Goal: Communication & Community: Share content

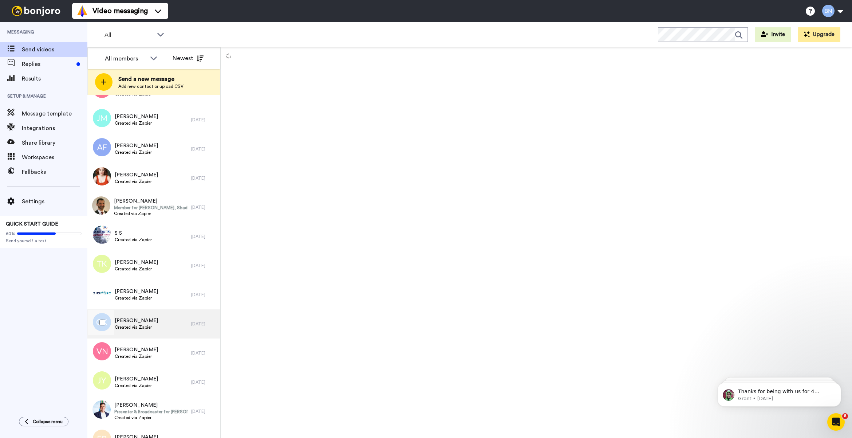
scroll to position [1936, 0]
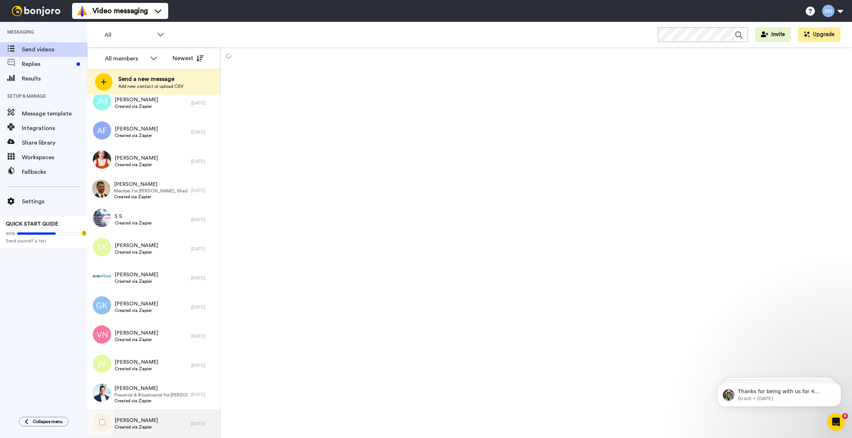
click at [164, 389] on div "Emma Purdie Created via Zapier" at bounding box center [139, 423] width 104 height 29
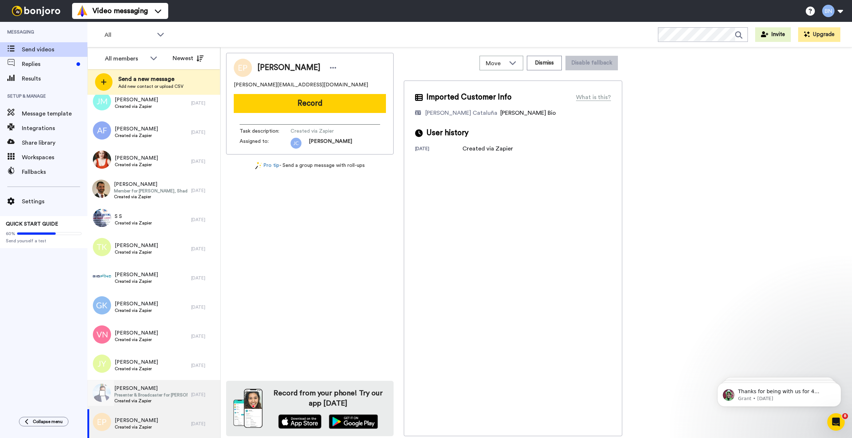
click at [160, 389] on span "Created via Zapier" at bounding box center [150, 401] width 73 height 6
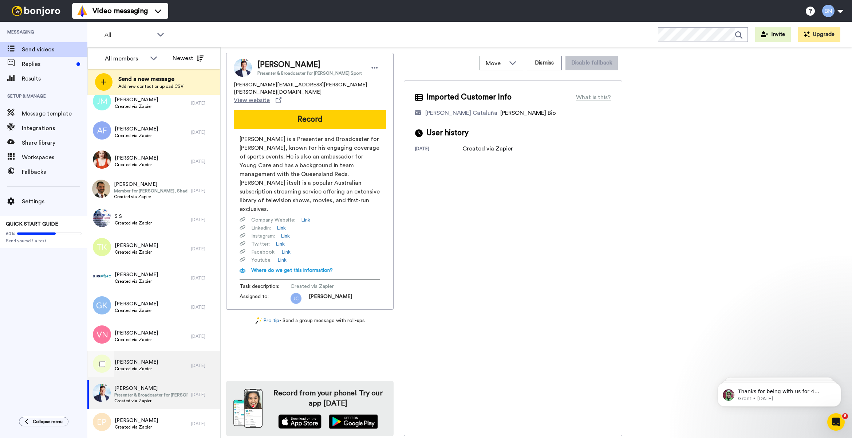
click at [157, 370] on div "Jacqueline Young Created via Zapier" at bounding box center [139, 365] width 104 height 29
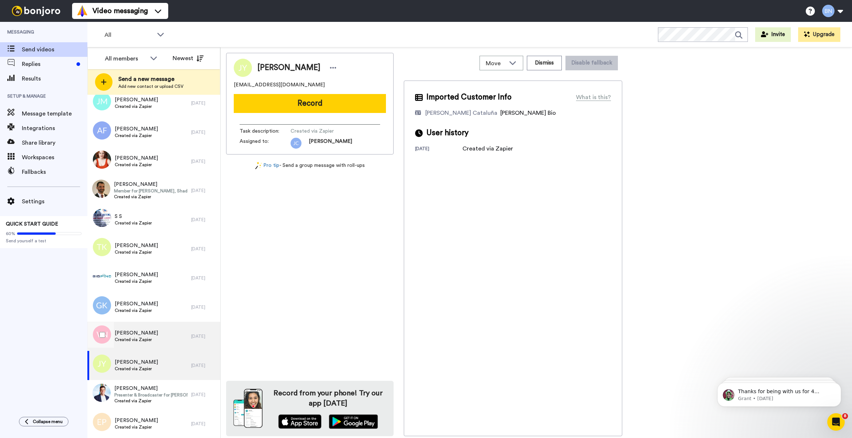
click at [159, 340] on div "Varun Nagrath Created via Zapier" at bounding box center [139, 336] width 104 height 29
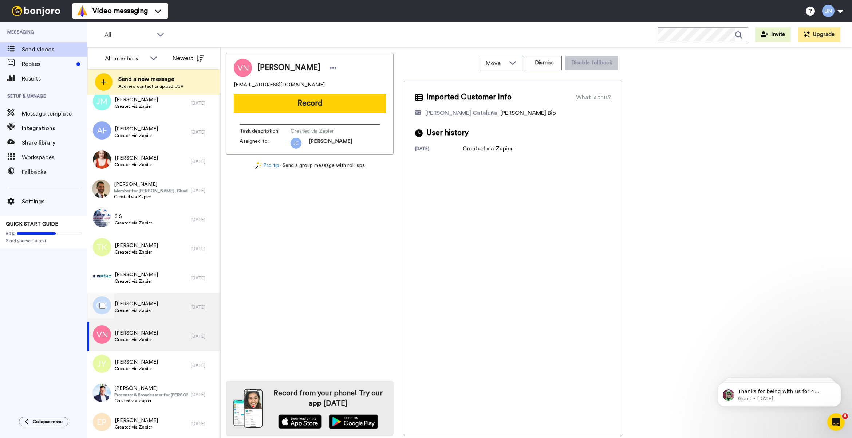
click at [160, 307] on div "GREGORY KEANEY Created via Zapier" at bounding box center [139, 306] width 104 height 29
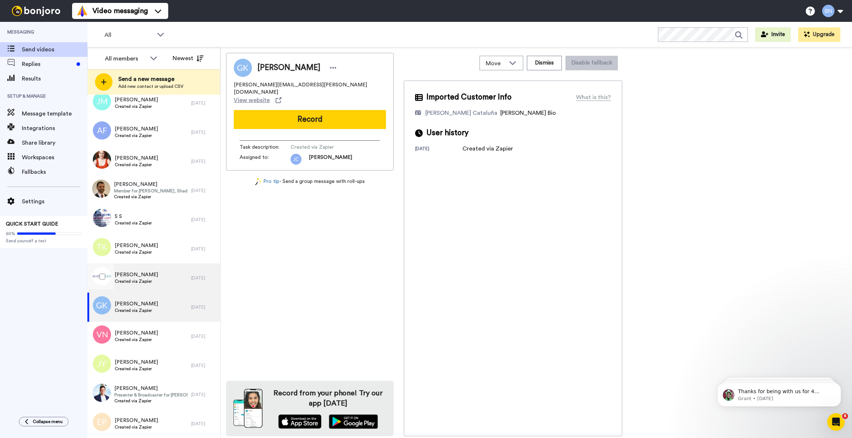
click at [161, 273] on div "Robyn Roberts Created via Zapier" at bounding box center [139, 277] width 104 height 29
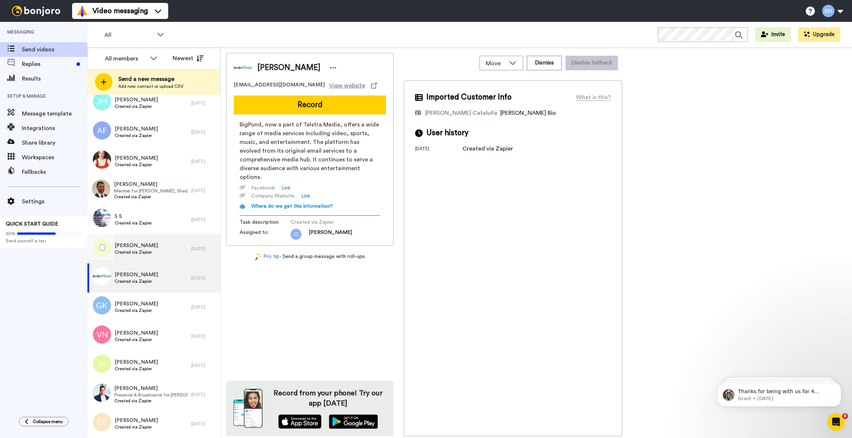
click at [172, 252] on div "Tessa Kelton Created via Zapier" at bounding box center [139, 248] width 104 height 29
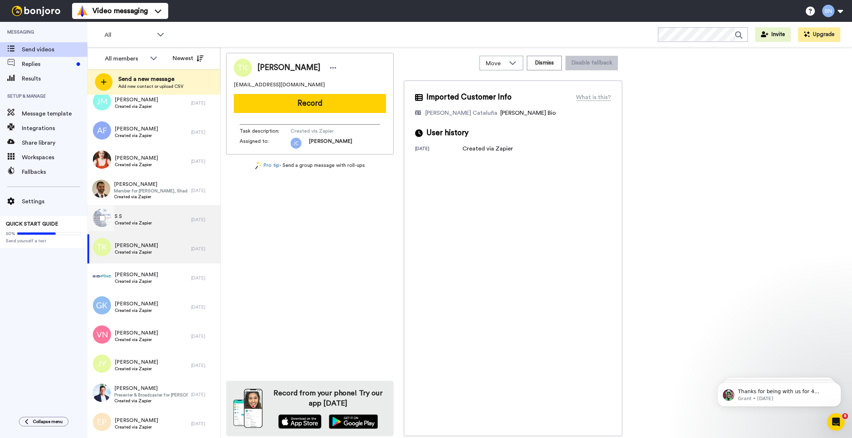
click at [172, 215] on div "S S Created via Zapier" at bounding box center [139, 219] width 104 height 29
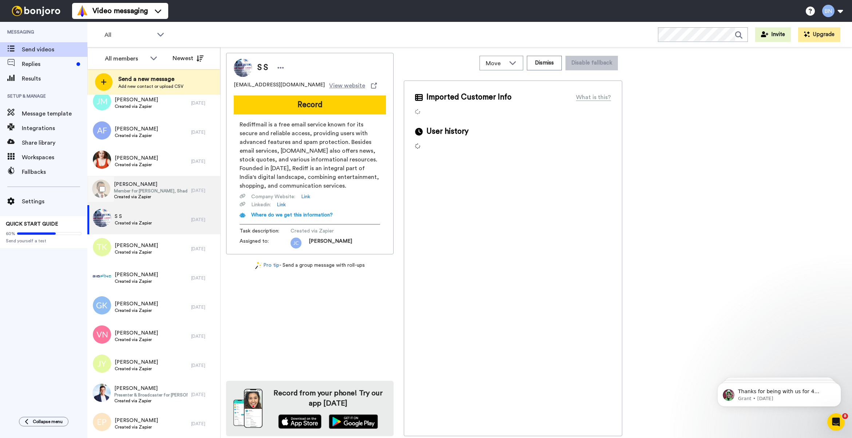
click at [173, 193] on span "Member for [PERSON_NAME], Shadow Assistant Minister for Justice" at bounding box center [151, 191] width 74 height 6
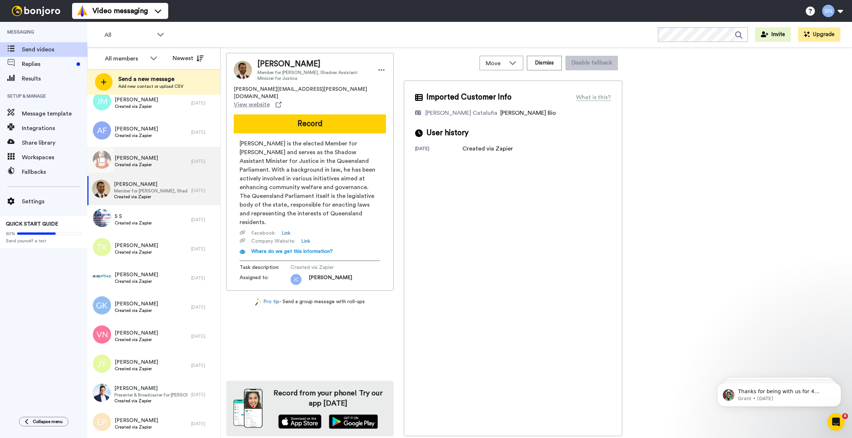
click at [172, 169] on div "Anna Dudley Created via Zapier" at bounding box center [139, 161] width 104 height 29
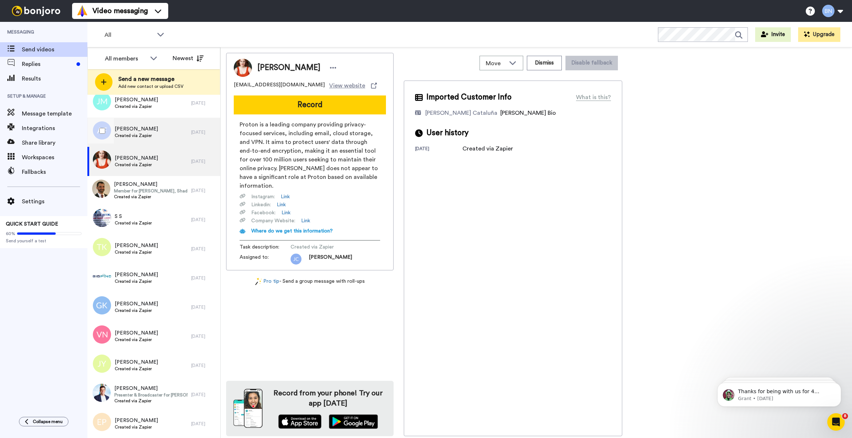
click at [171, 135] on div "Anthony Fugaro Created via Zapier" at bounding box center [139, 132] width 104 height 29
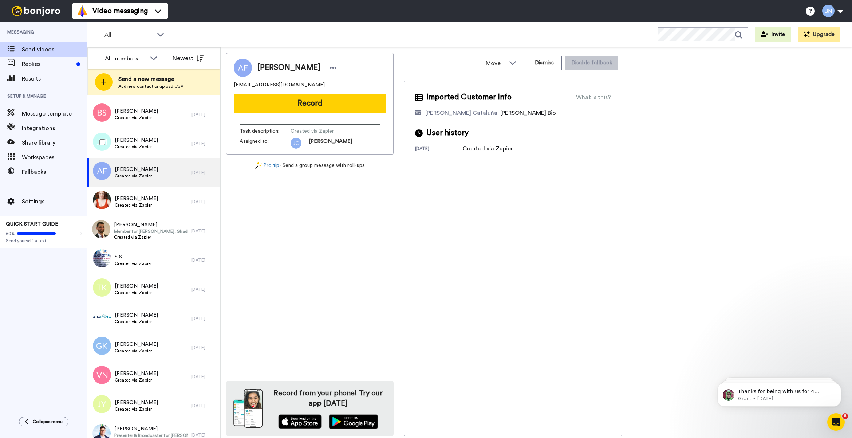
scroll to position [1876, 0]
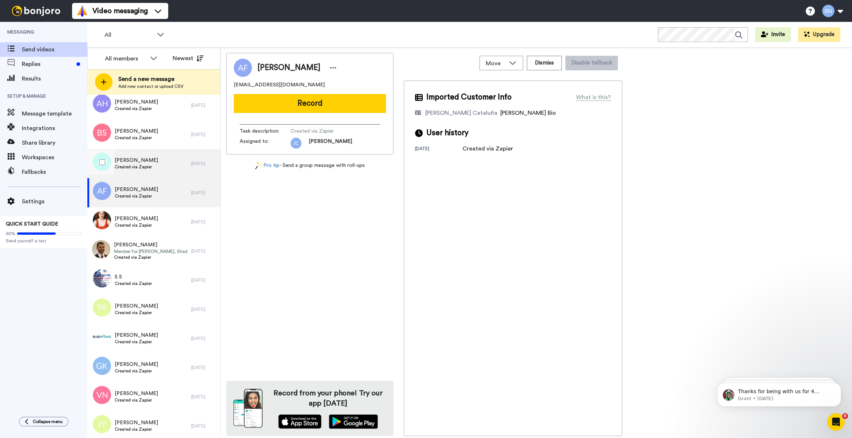
click at [178, 155] on div "James McConnell Created via Zapier" at bounding box center [139, 163] width 104 height 29
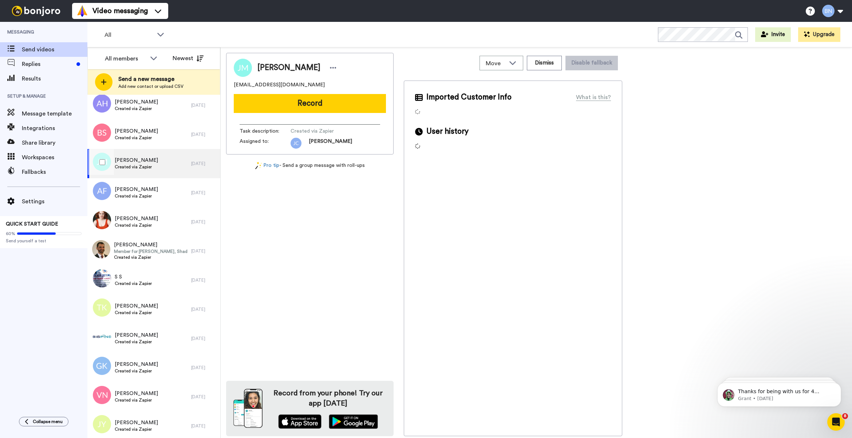
scroll to position [1815, 0]
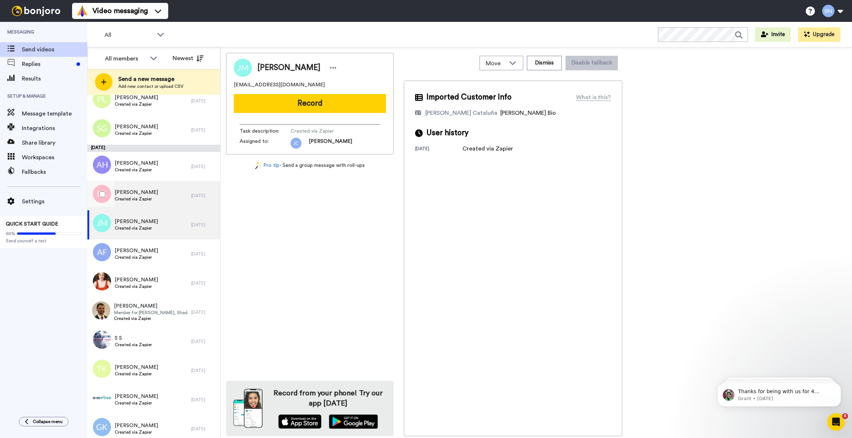
click at [173, 195] on div "Belinda Schultz Created via Zapier" at bounding box center [139, 195] width 104 height 29
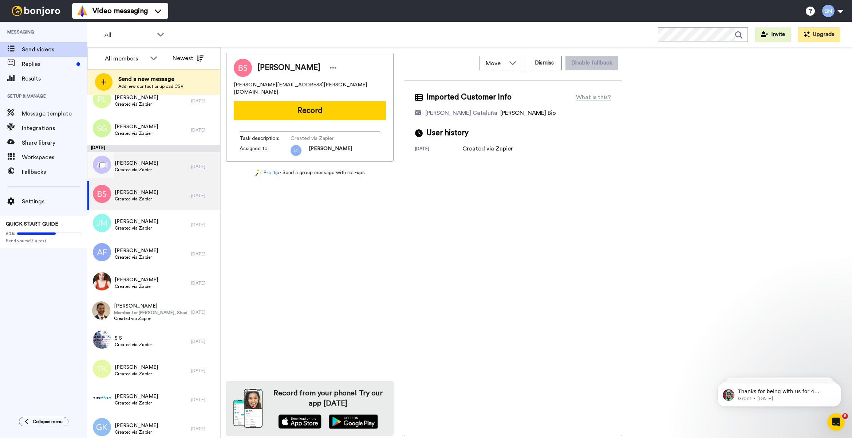
click at [169, 176] on div "Alicia Harvie Created via Zapier" at bounding box center [139, 166] width 104 height 29
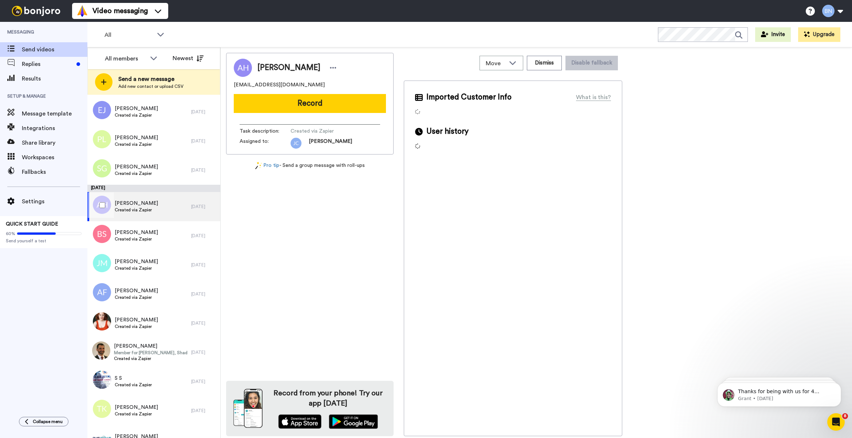
scroll to position [1754, 0]
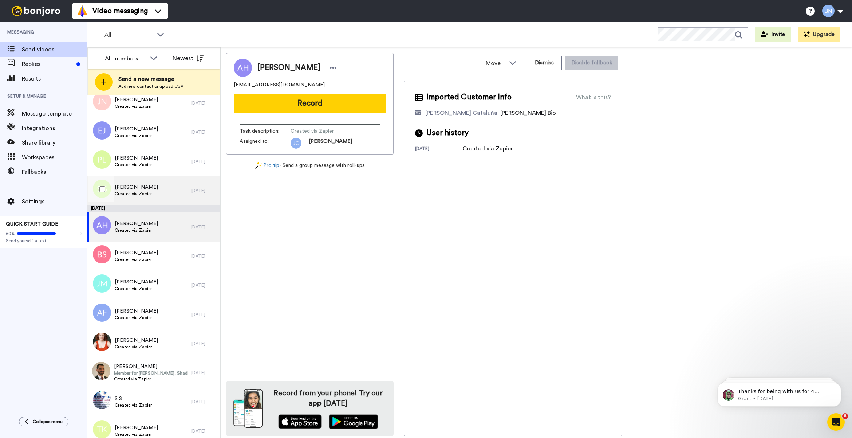
click at [171, 190] on div "Stephanie Gutierrez Created via Zapier" at bounding box center [139, 190] width 104 height 29
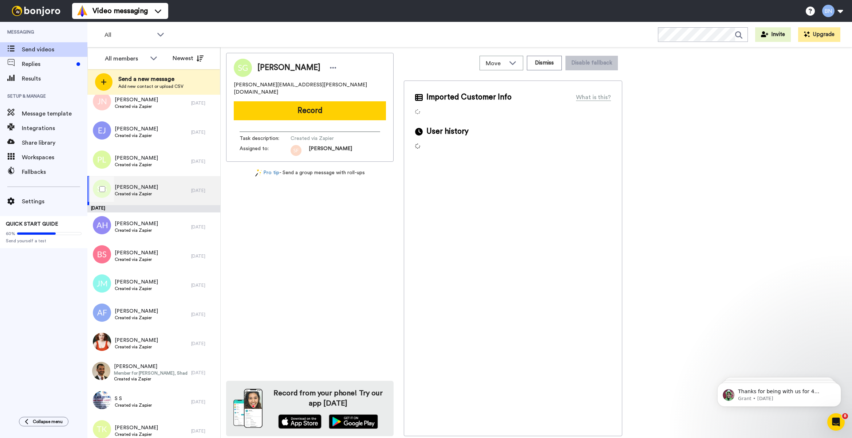
scroll to position [1694, 0]
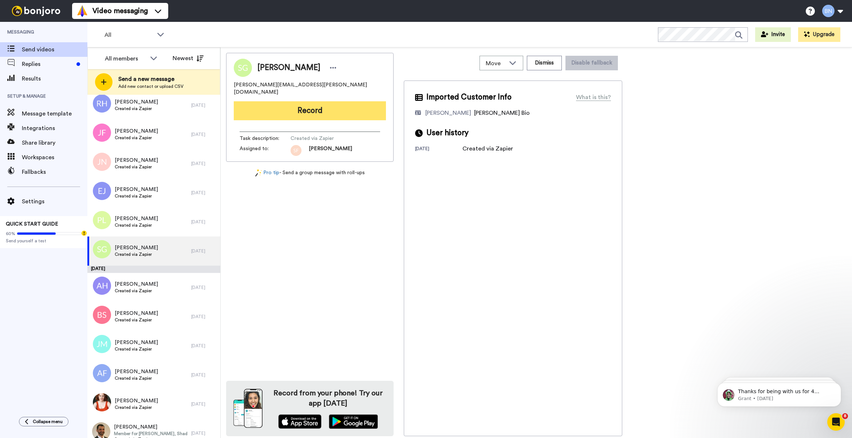
click at [302, 108] on button "Record" at bounding box center [310, 110] width 152 height 19
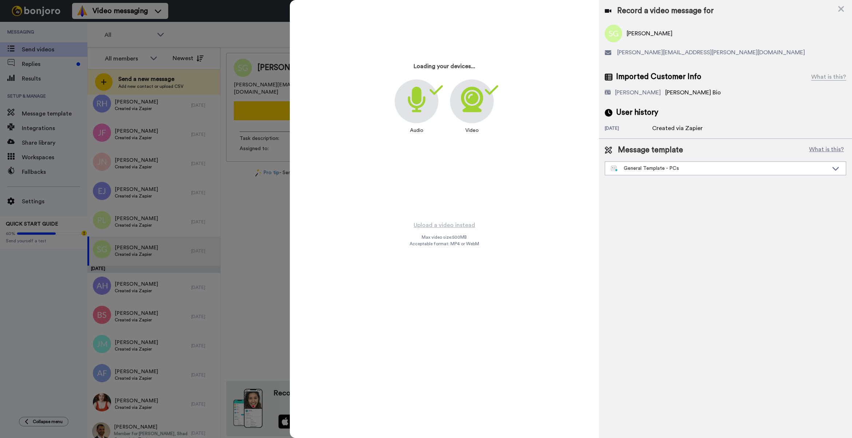
click at [649, 176] on div "Message template What is this? General Template - PCs" at bounding box center [725, 160] width 253 height 42
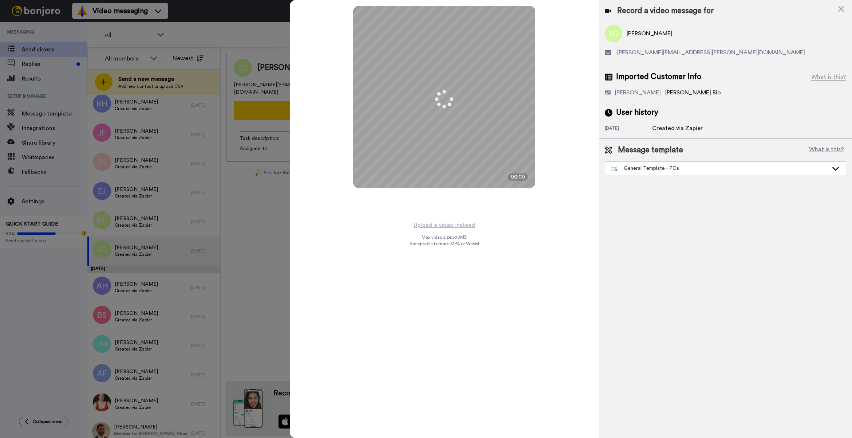
click at [651, 164] on div "General Template - PCs" at bounding box center [725, 168] width 241 height 13
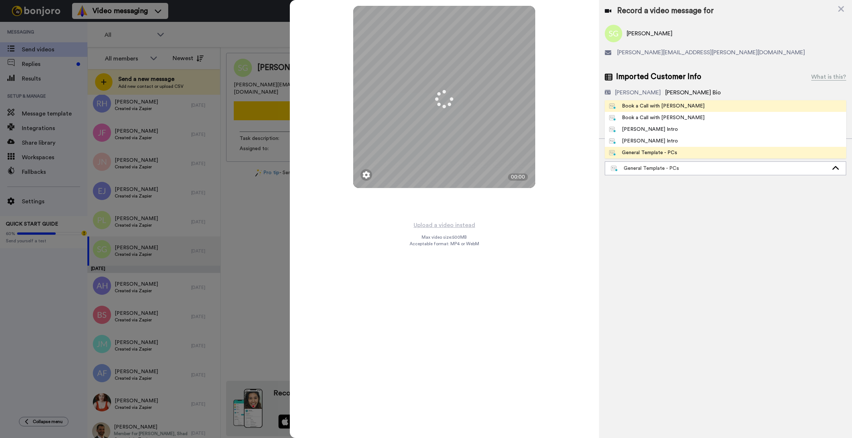
click at [651, 110] on li "Book a Call with [PERSON_NAME]" at bounding box center [725, 106] width 241 height 12
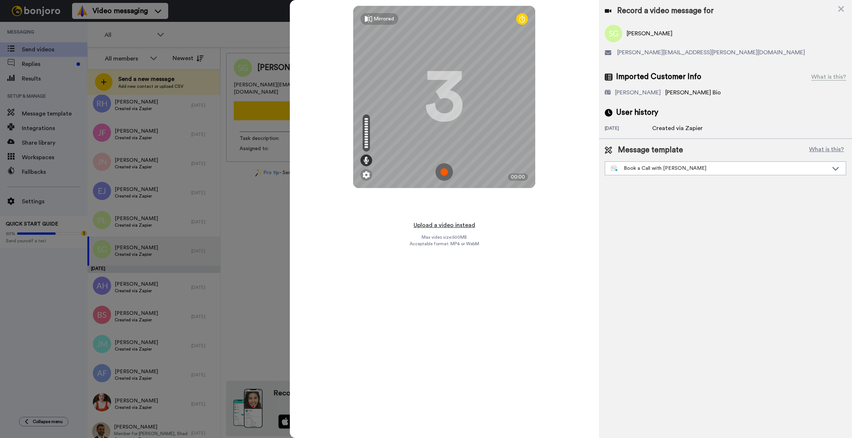
click at [465, 223] on button "Upload a video instead" at bounding box center [445, 224] width 66 height 9
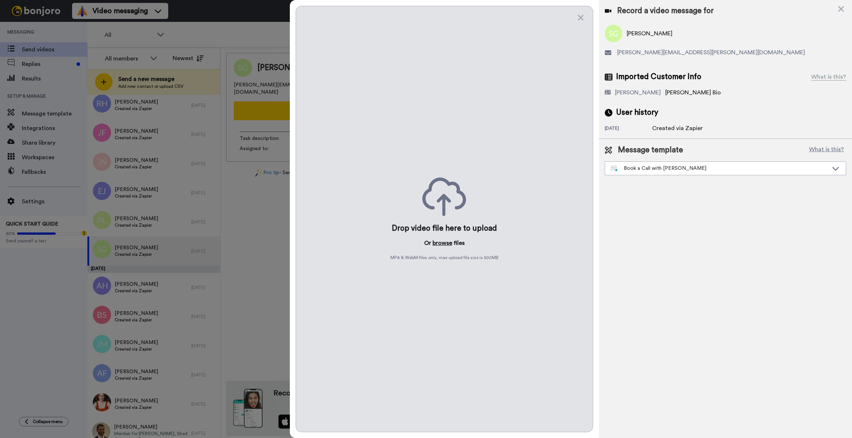
click at [450, 241] on button "browse" at bounding box center [443, 243] width 20 height 9
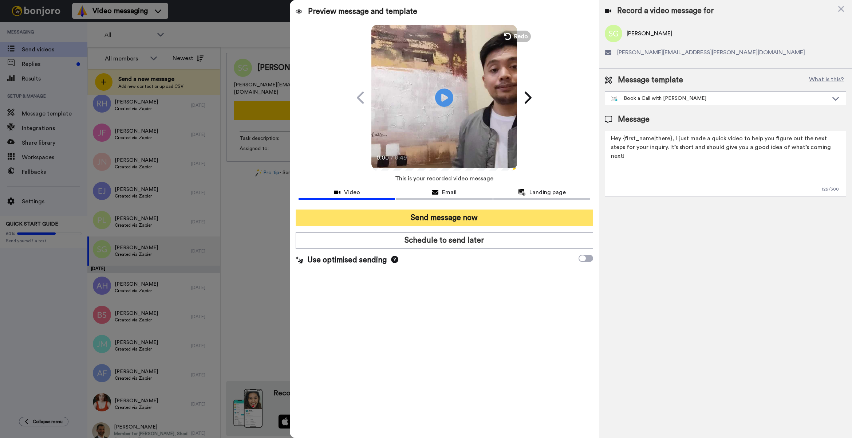
click at [454, 221] on button "Send message now" at bounding box center [445, 217] width 298 height 17
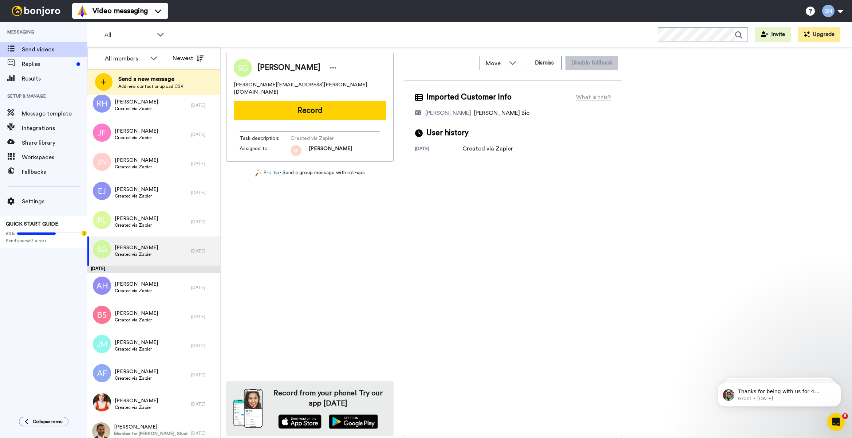
scroll to position [0, 0]
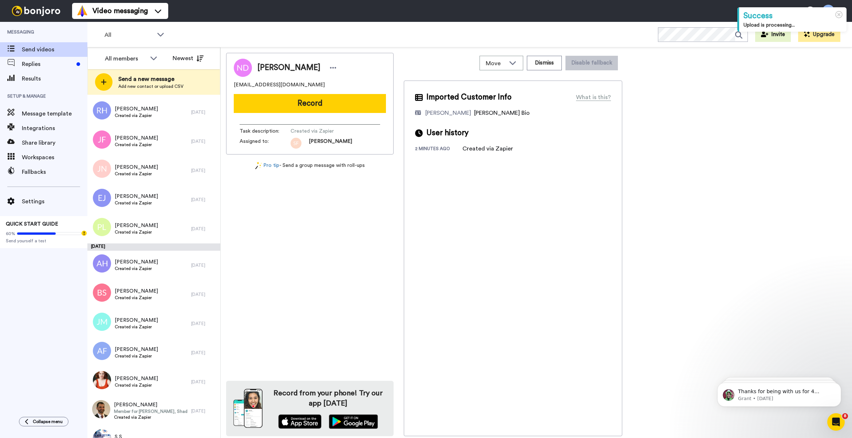
scroll to position [1689, 0]
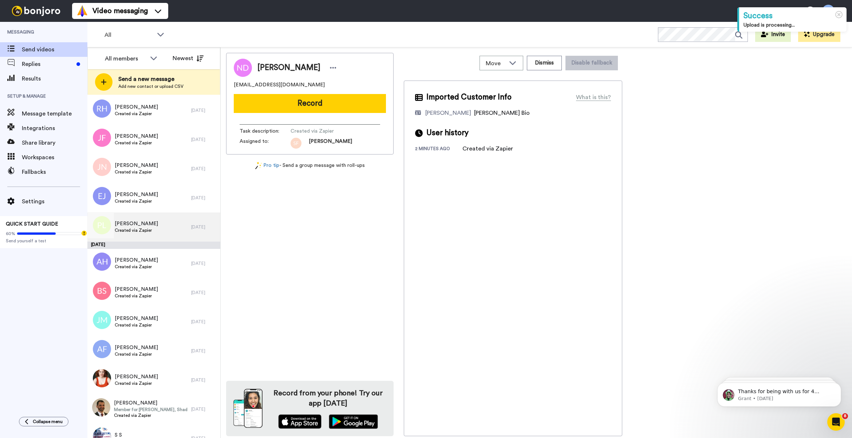
click at [166, 230] on div "[PERSON_NAME] Created via Zapier" at bounding box center [139, 226] width 104 height 29
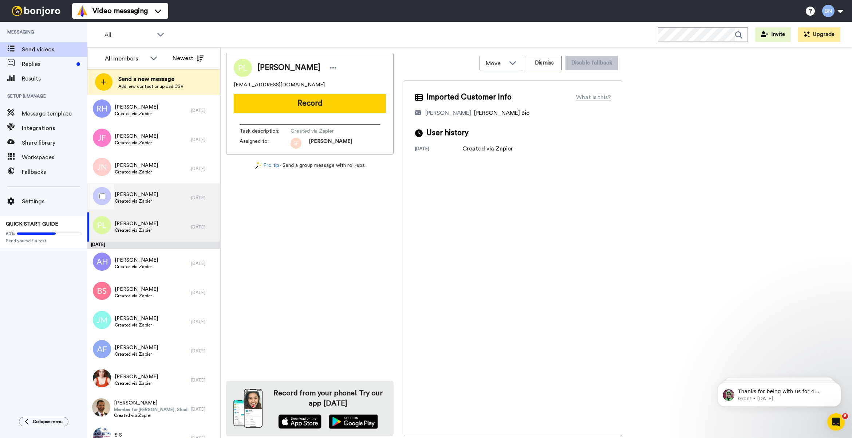
click at [161, 193] on div "[PERSON_NAME] Created via Zapier" at bounding box center [139, 197] width 104 height 29
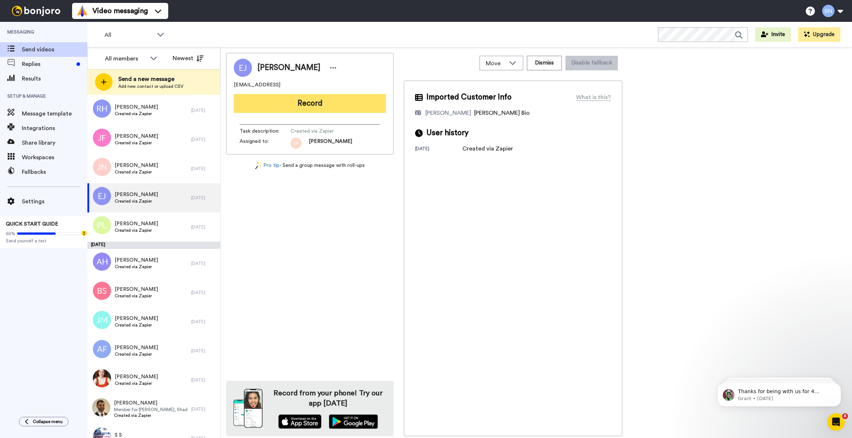
click at [286, 105] on button "Record" at bounding box center [310, 103] width 152 height 19
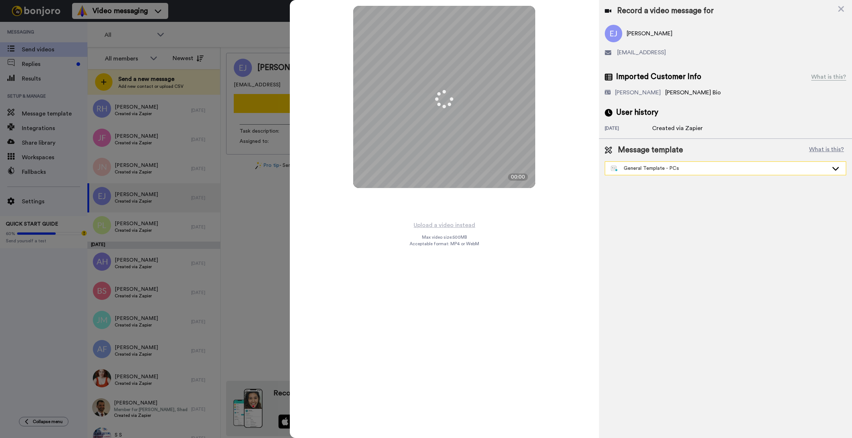
click at [649, 167] on div "General Template - PCs" at bounding box center [719, 168] width 217 height 7
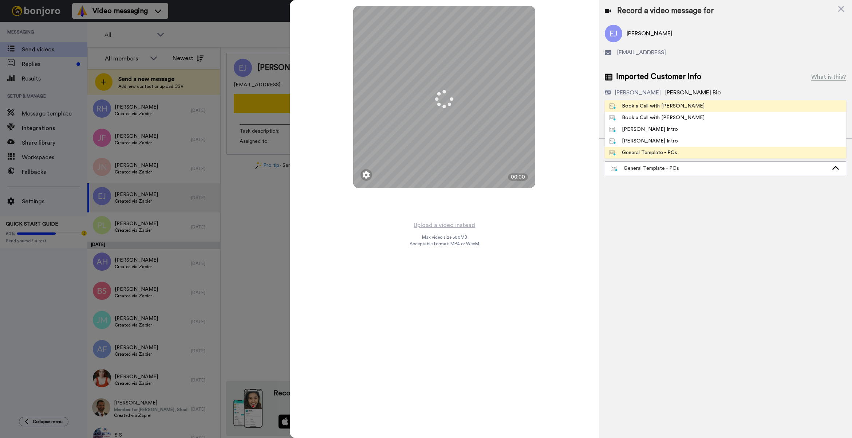
click at [678, 104] on span "Book a Call with [PERSON_NAME]" at bounding box center [657, 105] width 104 height 7
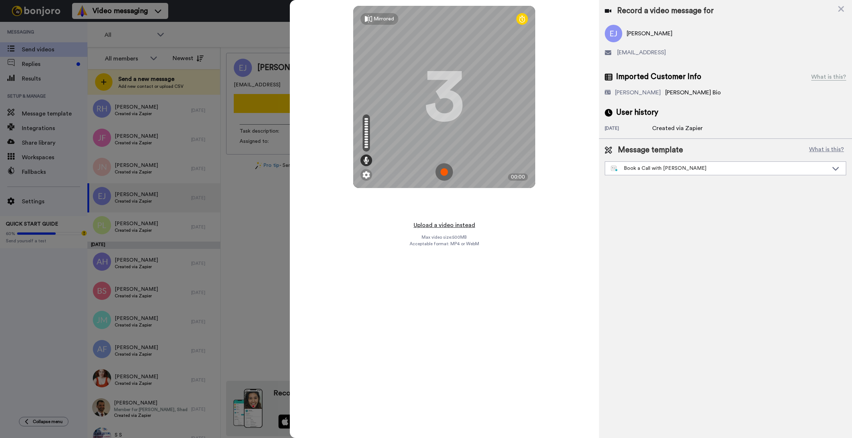
click at [461, 223] on button "Upload a video instead" at bounding box center [445, 224] width 66 height 9
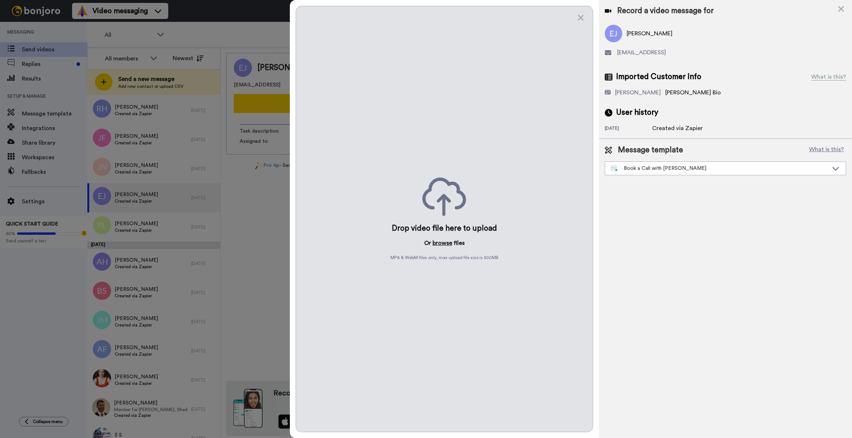
click at [444, 241] on button "browse" at bounding box center [443, 243] width 20 height 9
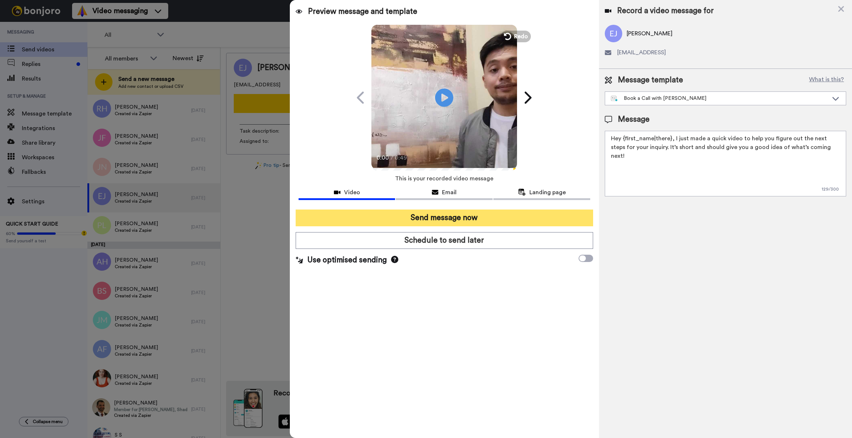
click at [460, 216] on button "Send message now" at bounding box center [445, 217] width 298 height 17
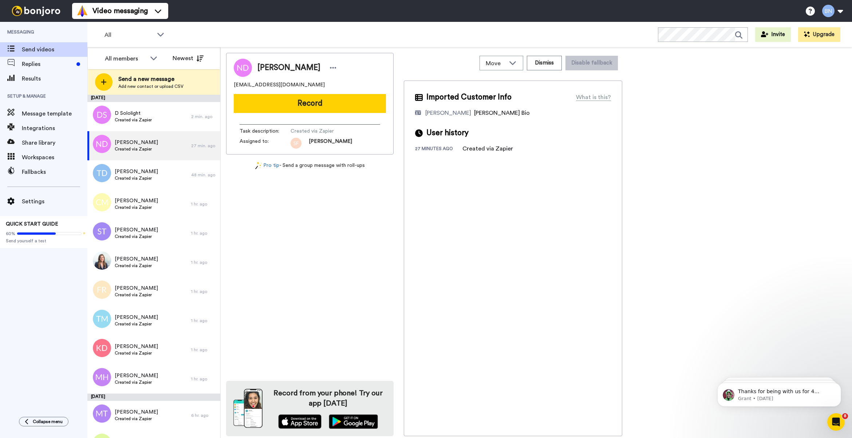
click at [722, 271] on div "[PERSON_NAME] [EMAIL_ADDRESS][DOMAIN_NAME] Record Task description : Created vi…" at bounding box center [536, 244] width 621 height 383
click at [334, 97] on button "Record" at bounding box center [310, 103] width 152 height 19
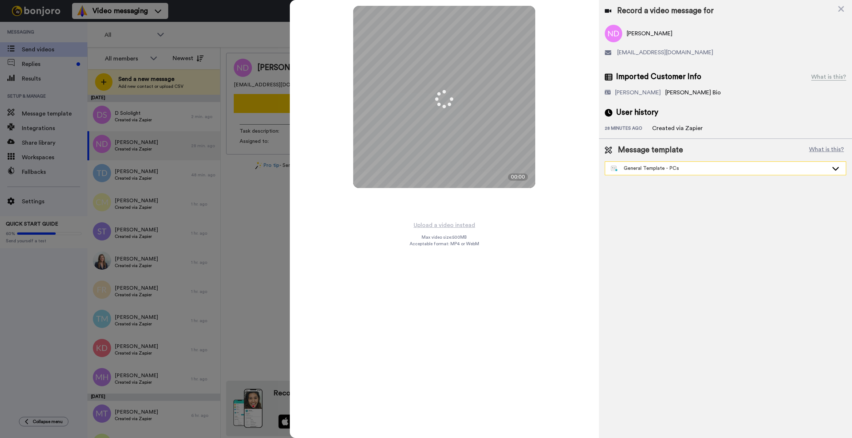
click at [685, 165] on div "General Template - PCs" at bounding box center [719, 168] width 217 height 7
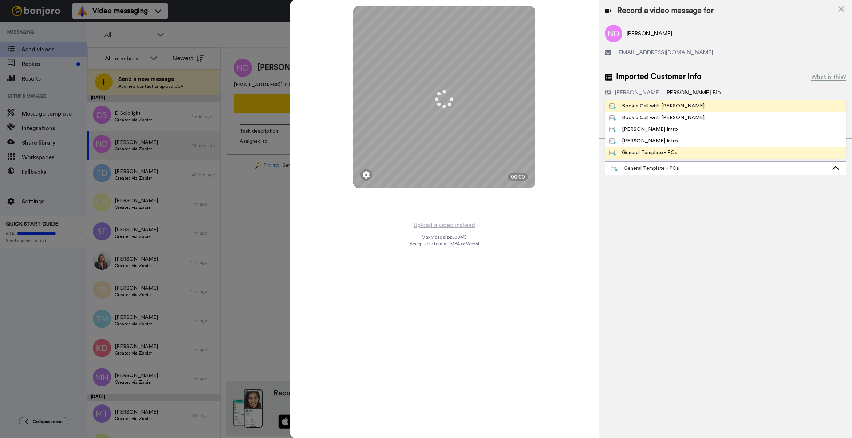
click at [701, 109] on li "Book a Call with [PERSON_NAME]" at bounding box center [725, 106] width 241 height 12
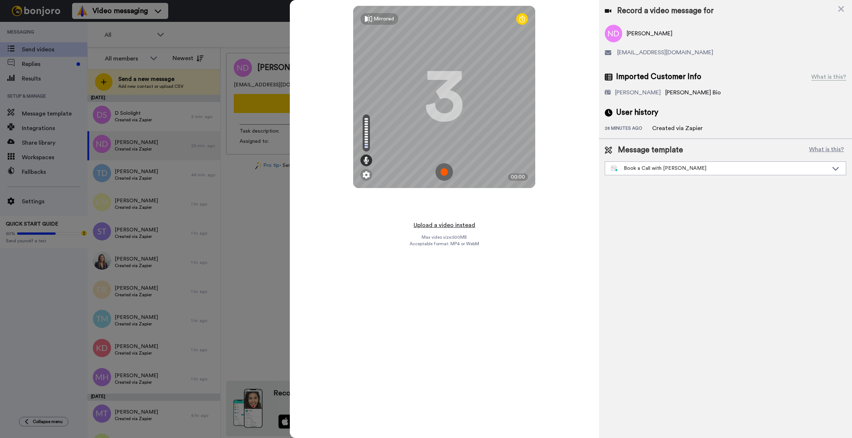
click at [458, 225] on button "Upload a video instead" at bounding box center [445, 224] width 66 height 9
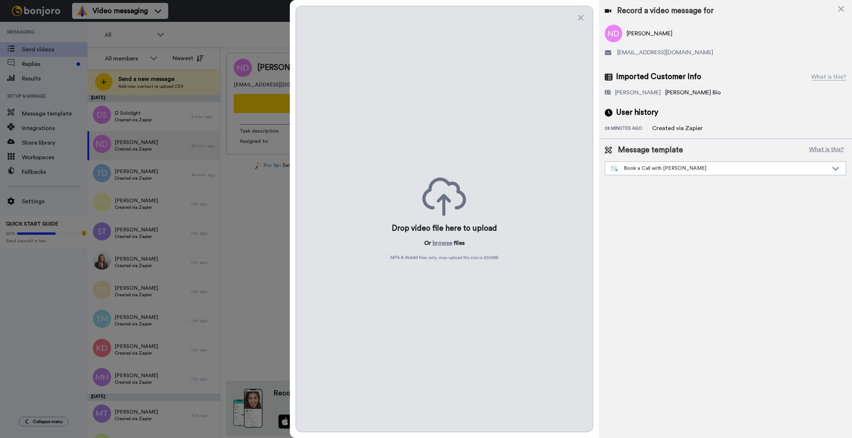
click at [451, 238] on div "Drop video file here to upload Or browse files MP4 & WebM files only, max uploa…" at bounding box center [445, 219] width 298 height 426
click at [451, 244] on button "browse" at bounding box center [443, 243] width 20 height 9
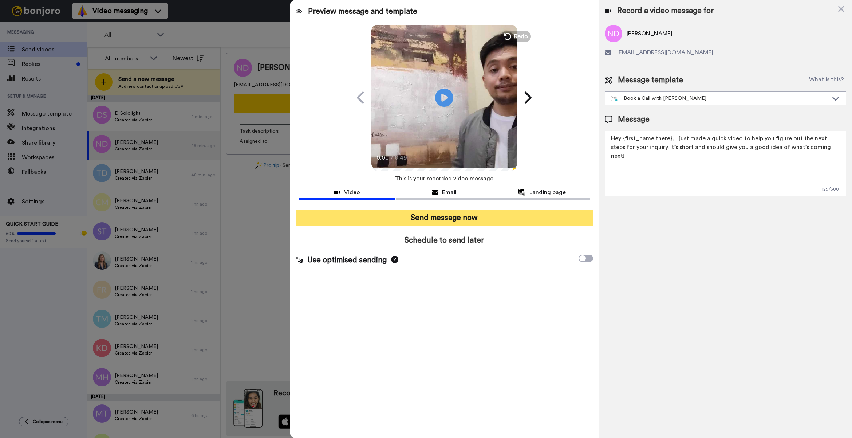
click at [416, 225] on button "Send message now" at bounding box center [445, 217] width 298 height 17
